Goal: Information Seeking & Learning: Find specific fact

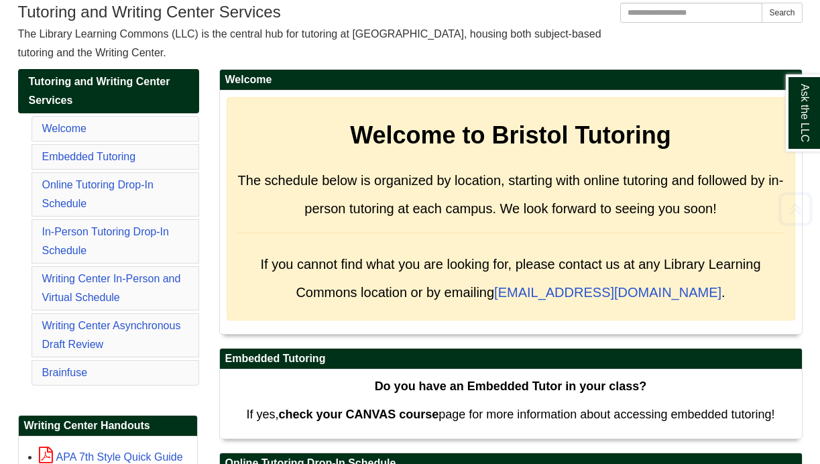
scroll to position [159, 0]
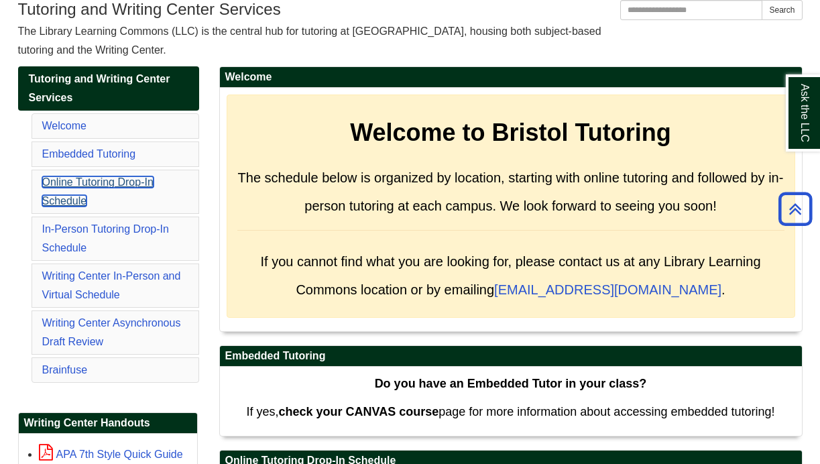
click at [96, 178] on link "Online Tutoring Drop-In Schedule" at bounding box center [97, 191] width 111 height 30
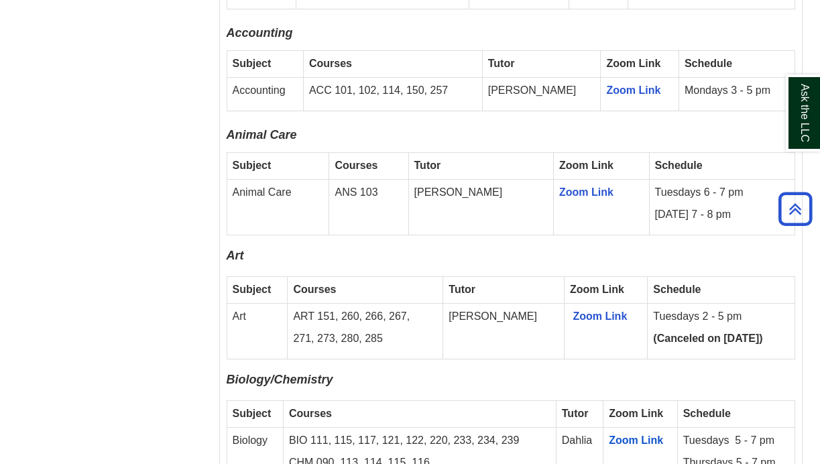
scroll to position [1185, 0]
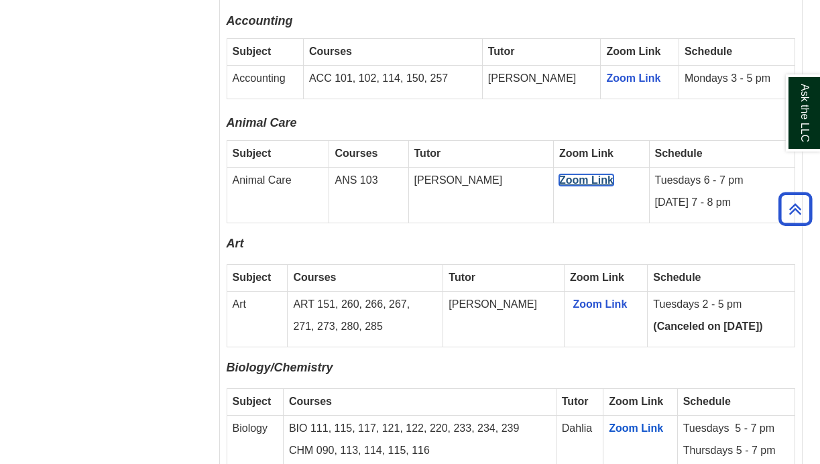
click at [559, 174] on link "Zoom Link" at bounding box center [586, 179] width 54 height 11
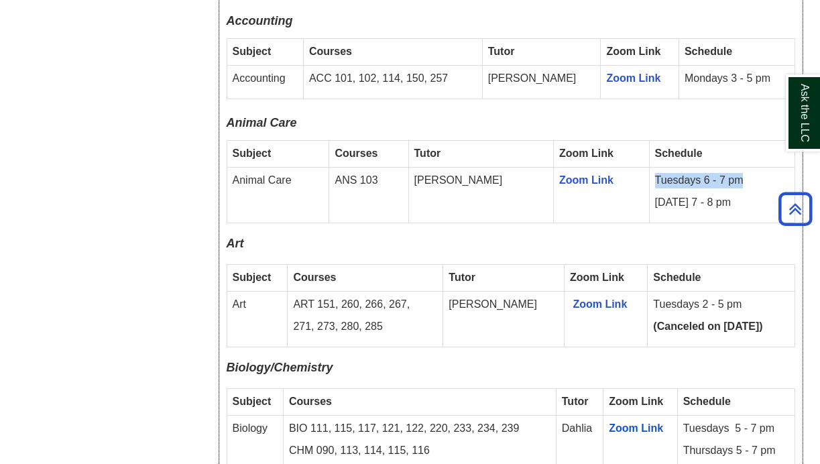
drag, startPoint x: 632, startPoint y: 164, endPoint x: 725, endPoint y: 164, distance: 92.5
click at [725, 173] on p "Tuesdays 6 - 7 pm" at bounding box center [722, 180] width 134 height 15
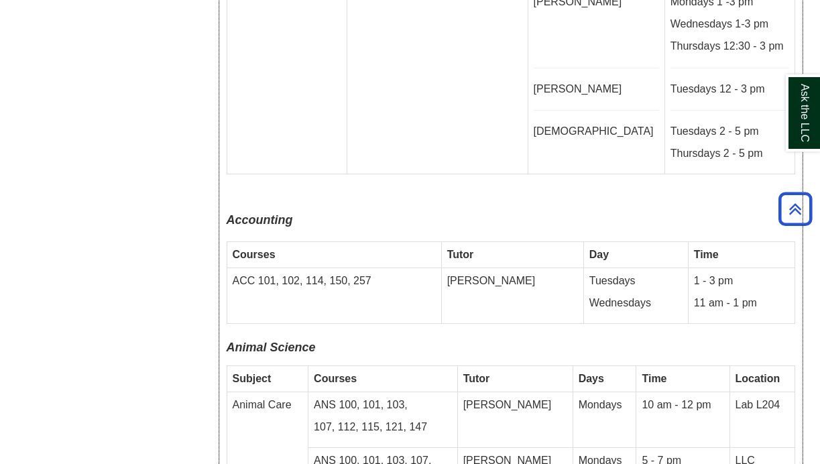
scroll to position [3611, 0]
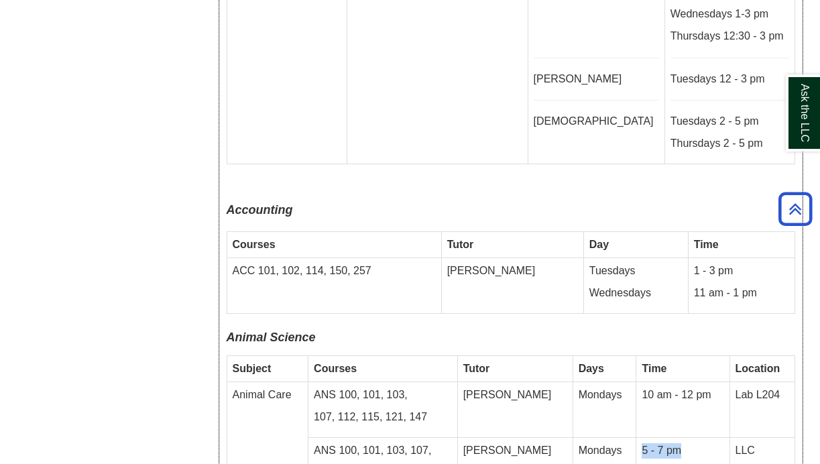
drag, startPoint x: 630, startPoint y: 375, endPoint x: 670, endPoint y: 377, distance: 41.0
click at [670, 438] on td "5 - 7 pm" at bounding box center [682, 466] width 93 height 56
click at [678, 438] on td "5 - 7 pm" at bounding box center [682, 466] width 93 height 56
